Goal: Information Seeking & Learning: Learn about a topic

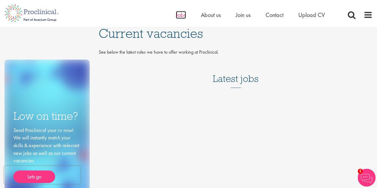
click at [180, 17] on span "Jobs" at bounding box center [181, 15] width 10 height 8
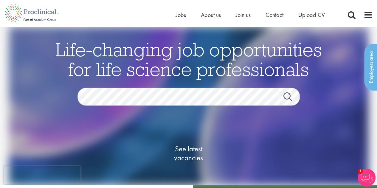
scroll to position [1, 0]
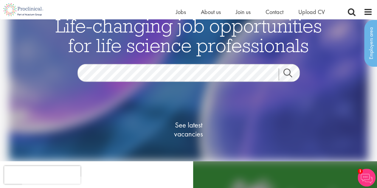
scroll to position [16, 0]
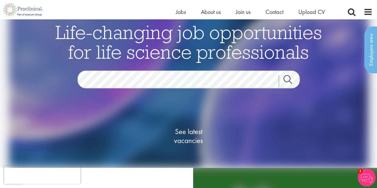
scroll to position [0, 0]
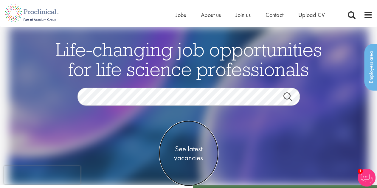
click at [177, 150] on span "See latest vacancies" at bounding box center [189, 154] width 60 height 18
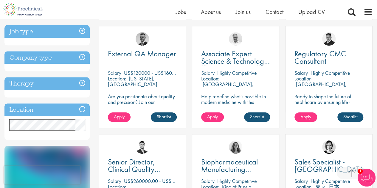
scroll to position [217, 0]
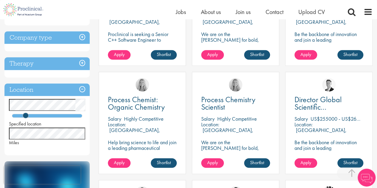
scroll to position [168, 0]
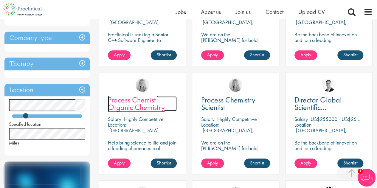
click at [151, 106] on span "Process Chemist: Organic Chemistry" at bounding box center [136, 104] width 57 height 18
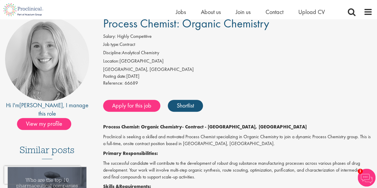
scroll to position [50, 0]
